Goal: Use online tool/utility: Utilize a website feature to perform a specific function

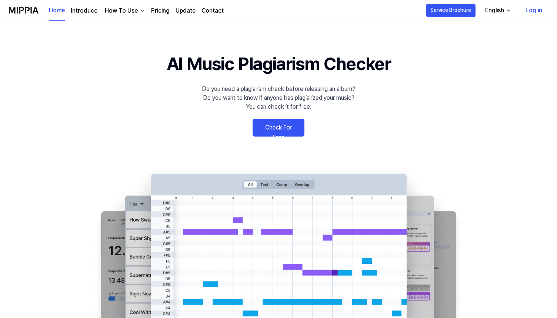
click at [276, 135] on link "Check For Free" at bounding box center [279, 128] width 52 height 18
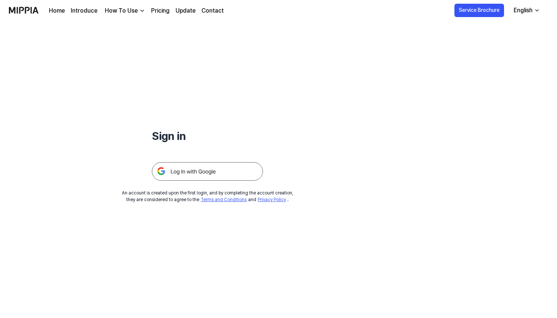
click at [227, 173] on img at bounding box center [207, 171] width 111 height 19
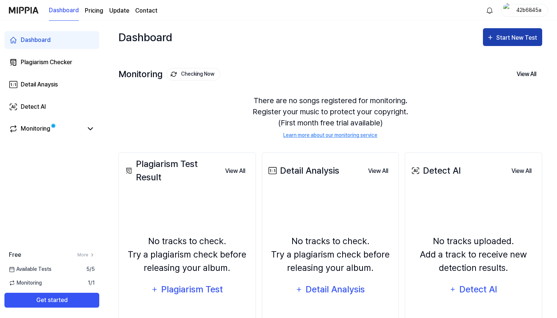
click at [518, 35] on div "Start New Test" at bounding box center [518, 38] width 42 height 10
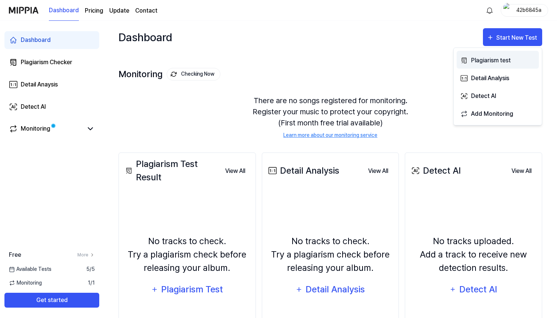
click at [486, 62] on div "Plagiarism test" at bounding box center [503, 61] width 64 height 10
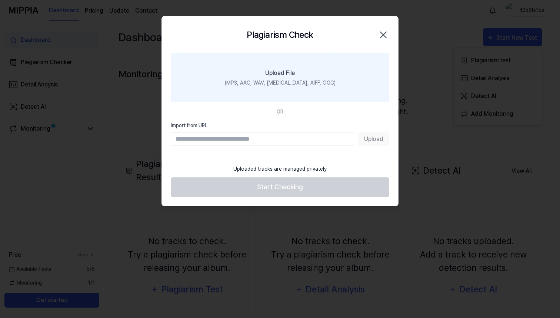
click at [289, 86] on div "(MP3, AAC, WAV, [MEDICAL_DATA], AIFF, OGG)" at bounding box center [280, 83] width 111 height 8
click at [0, 0] on input "Upload File (MP3, AAC, WAV, [MEDICAL_DATA], AIFF, OGG)" at bounding box center [0, 0] width 0 height 0
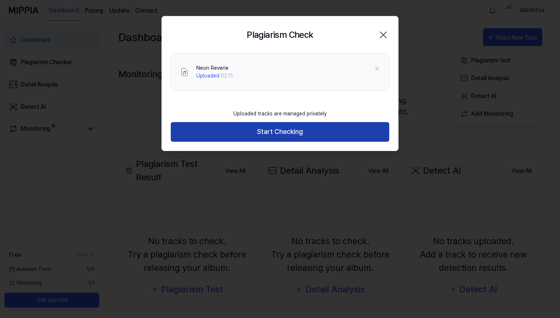
click at [278, 133] on button "Start Checking" at bounding box center [280, 132] width 219 height 20
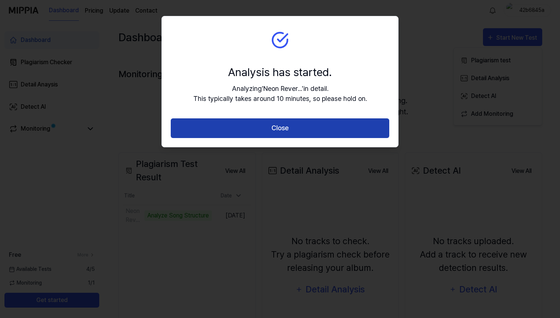
click at [316, 134] on button "Close" at bounding box center [280, 128] width 219 height 20
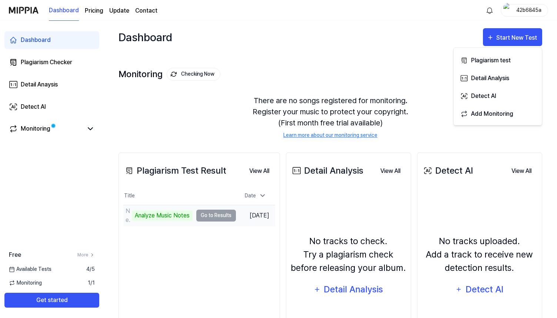
click at [204, 217] on td "Neon Reverie Analyze Music Notes Go to Results" at bounding box center [179, 215] width 113 height 21
click at [215, 215] on td "Neon Reverie Analyze Music Notes Go to Results" at bounding box center [179, 215] width 113 height 21
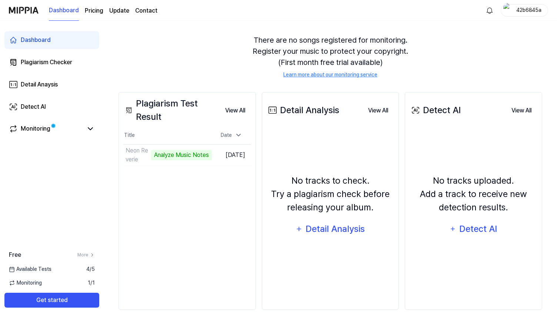
scroll to position [67, 0]
